Goal: Leave review/rating

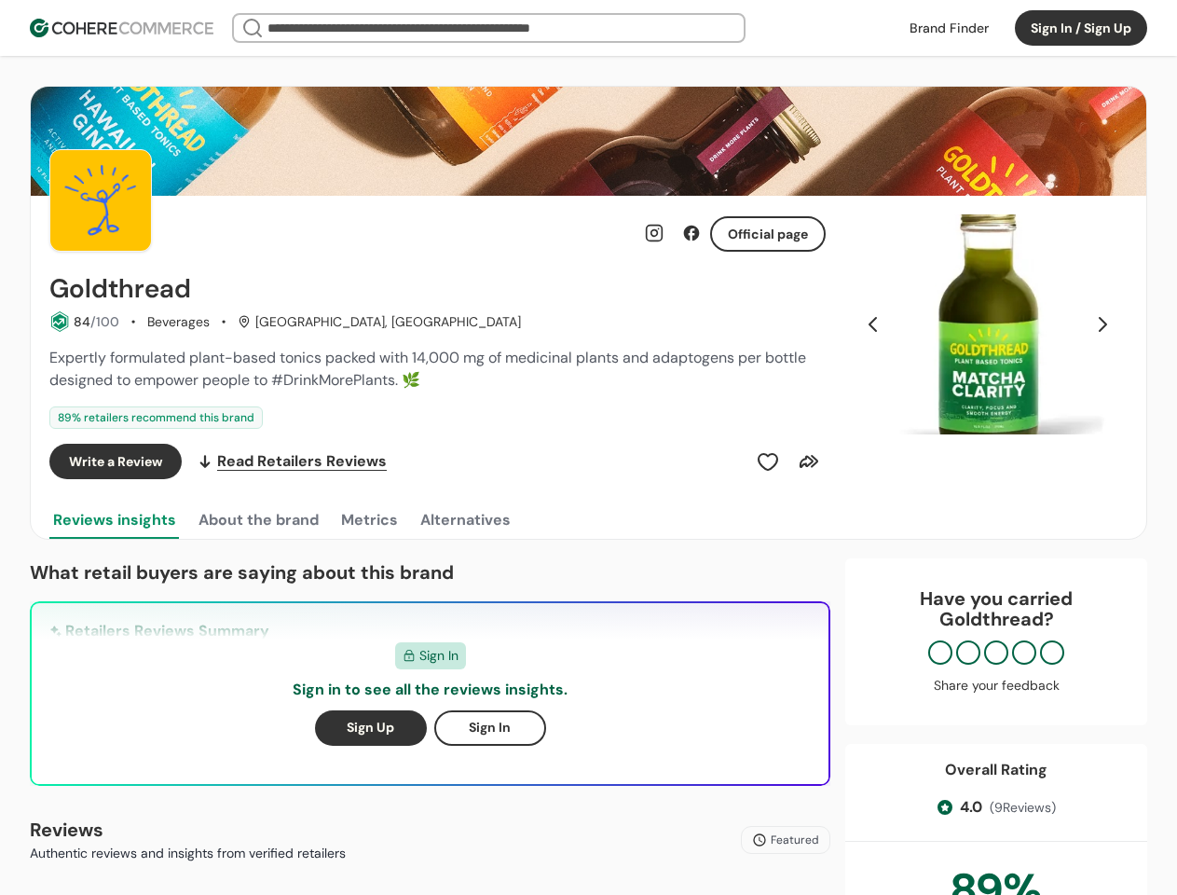
click at [588, 447] on div "Write a Review Read Retailers Reviews" at bounding box center [437, 461] width 777 height 35
click at [1081, 28] on button "Sign In / Sign Up" at bounding box center [1081, 27] width 132 height 35
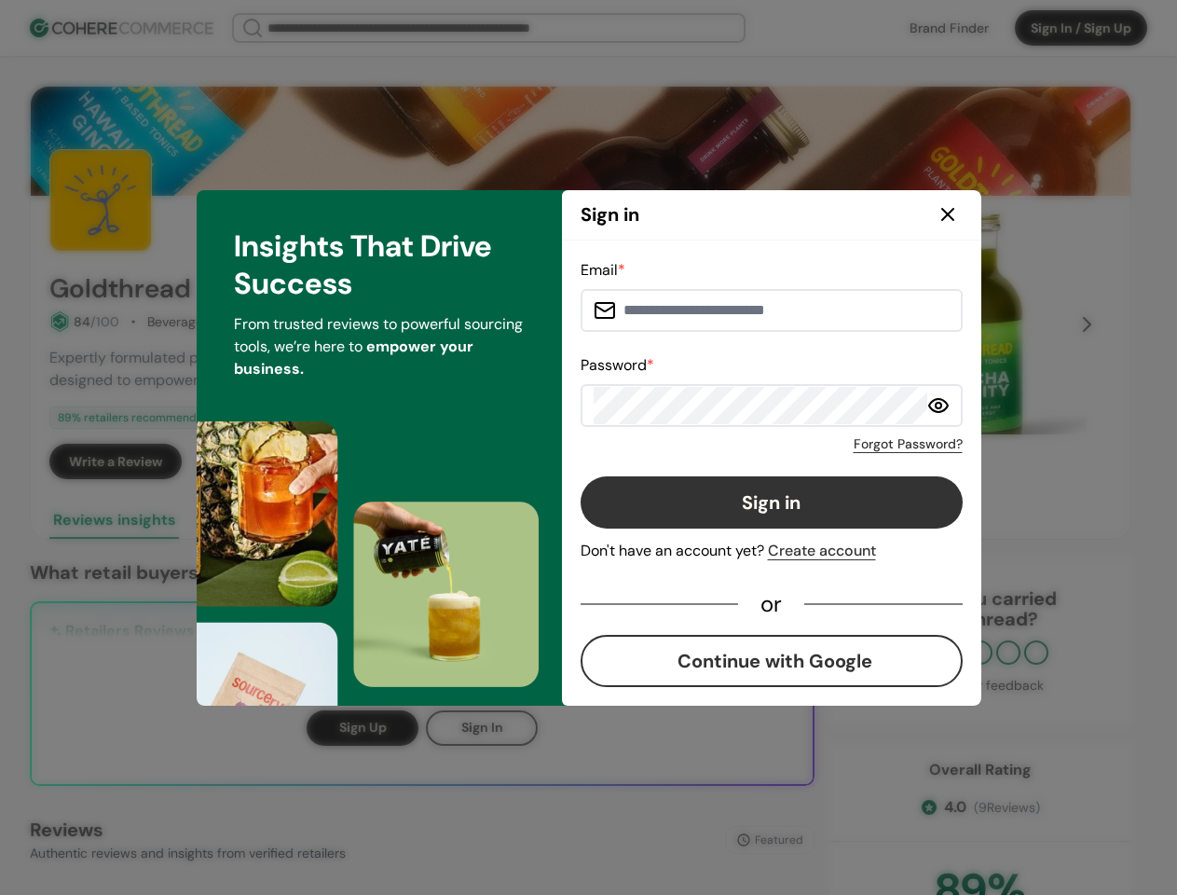
click at [768, 461] on div "Email * Password * Forgot Password? Sign in Don't have an account yet? Create a…" at bounding box center [772, 473] width 382 height 428
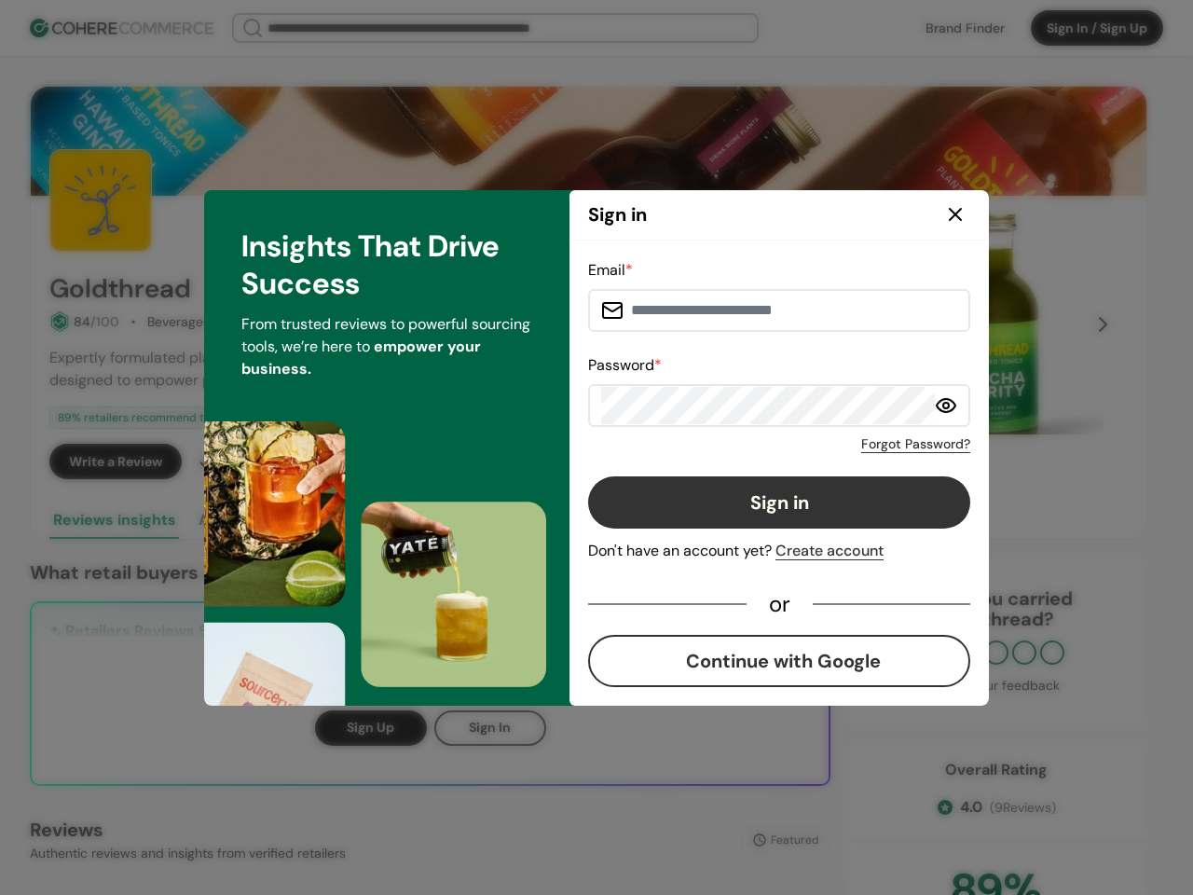
click at [809, 461] on div "Email * Password * Forgot Password? Sign in Don't have an account yet? Create a…" at bounding box center [779, 473] width 382 height 428
click at [257, 520] on div "Insights That Drive Success From trusted reviews to powerful sourcing tools, we…" at bounding box center [386, 448] width 365 height 516
click at [368, 520] on div "Insights That Drive Success From trusted reviews to powerful sourcing tools, we…" at bounding box center [386, 448] width 365 height 516
click at [464, 520] on div "Insights That Drive Success From trusted reviews to powerful sourcing tools, we…" at bounding box center [386, 448] width 365 height 516
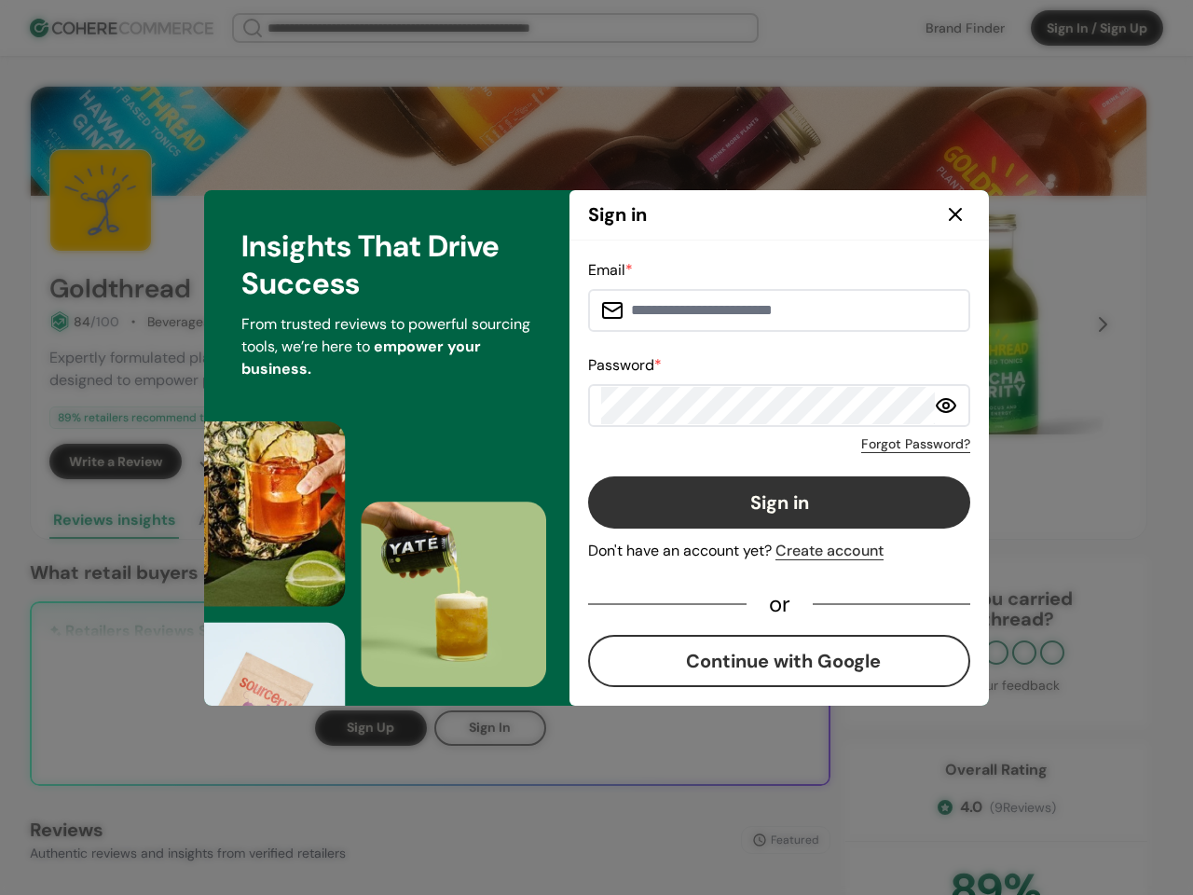
click at [988, 324] on div "Email * Password * Forgot Password? Sign in Don't have an account yet? Create a…" at bounding box center [780, 473] width 420 height 465
